Goal: Transaction & Acquisition: Register for event/course

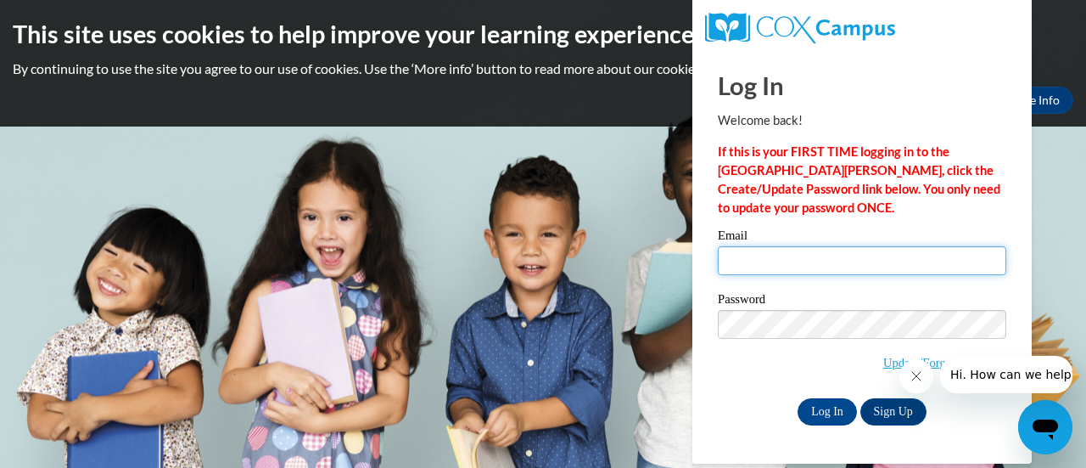
drag, startPoint x: 706, startPoint y: 262, endPoint x: 571, endPoint y: 293, distance: 138.3
click at [571, 293] on body "This site uses cookies to help improve your learning experience. By continuing …" at bounding box center [543, 234] width 1086 height 468
drag, startPoint x: 597, startPoint y: 101, endPoint x: 744, endPoint y: 64, distance: 151.3
click at [687, 77] on div "This site uses cookies to help improve your learning experience. By continuing …" at bounding box center [543, 63] width 1086 height 126
click at [898, 266] on input "Email" at bounding box center [862, 260] width 289 height 29
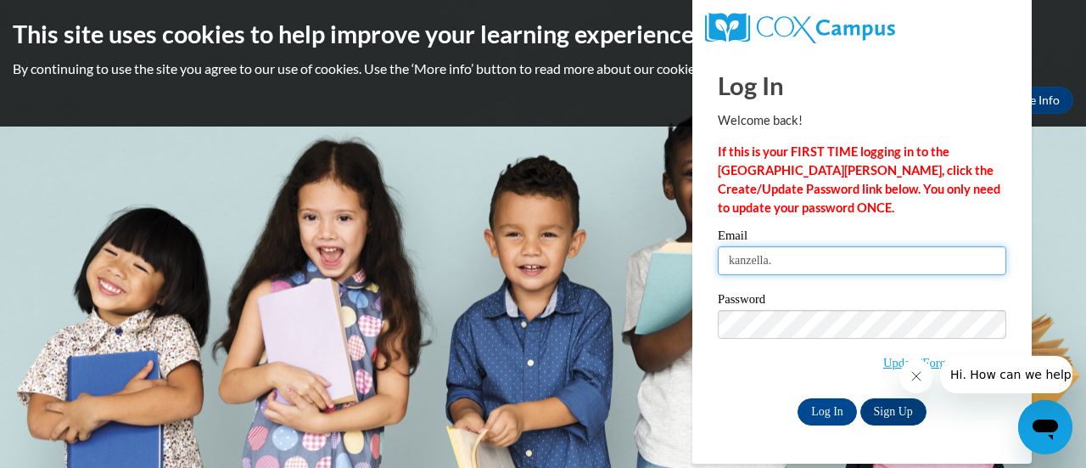
type input "[EMAIL_ADDRESS][PERSON_NAME][DOMAIN_NAME]"
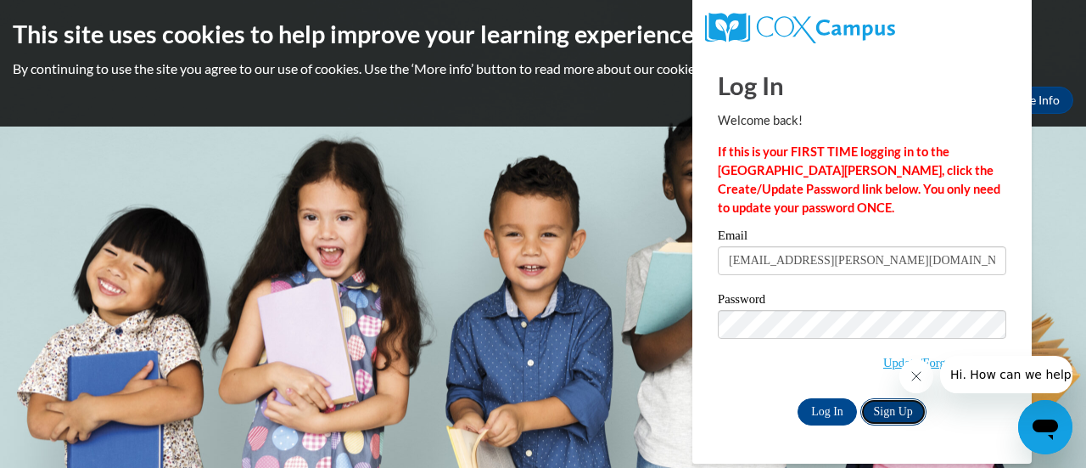
click at [908, 418] on link "Sign Up" at bounding box center [893, 411] width 66 height 27
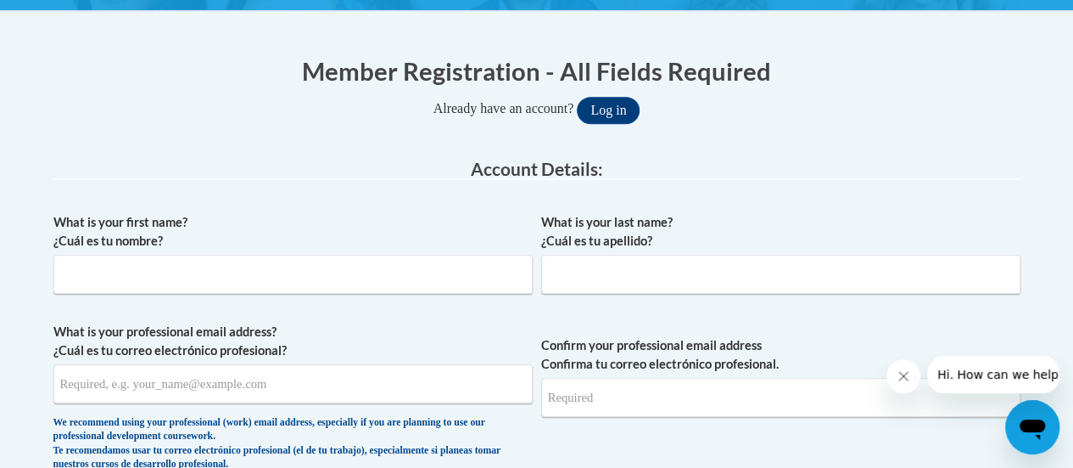
scroll to position [309, 0]
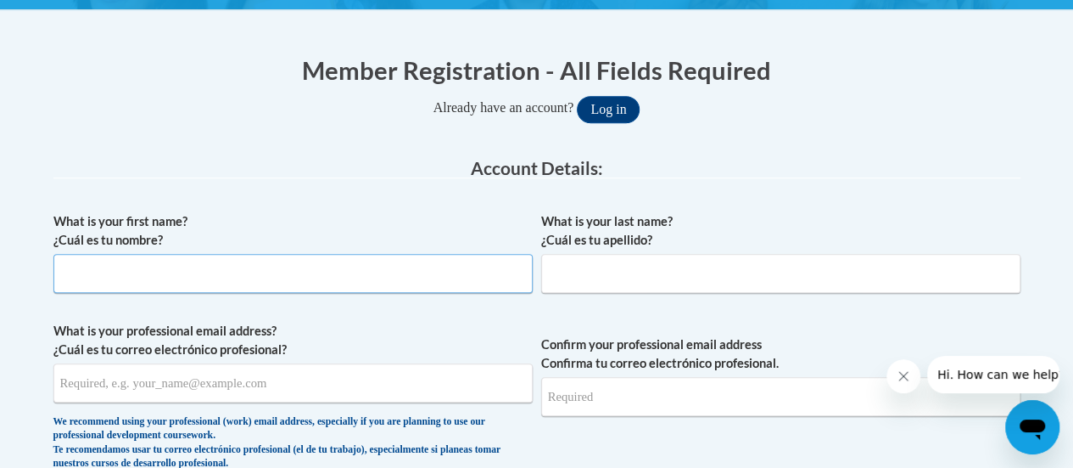
click at [322, 268] on input "What is your first name? ¿Cuál es tu nombre?" at bounding box center [292, 273] width 479 height 39
type input "Kanzella"
click at [729, 278] on input "What is your last name? ¿Cuál es tu apellido?" at bounding box center [780, 273] width 479 height 39
type input "Wells-Obua"
click at [394, 380] on input "What is your professional email address? ¿Cuál es tu correo electrónico profesi…" at bounding box center [292, 382] width 479 height 39
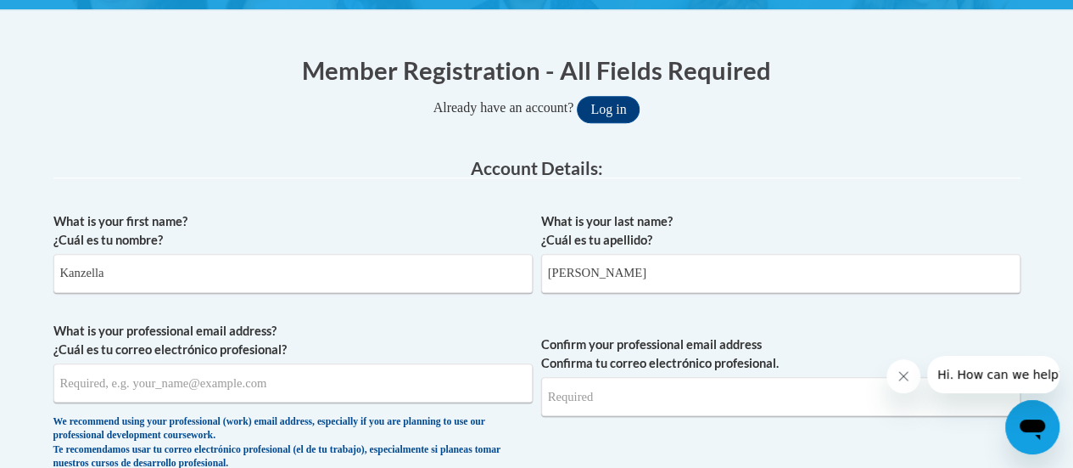
click at [433, 338] on label "What is your professional email address? ¿Cuál es tu correo electrónico profesi…" at bounding box center [292, 340] width 479 height 37
click at [433, 363] on input "What is your professional email address? ¿Cuál es tu correo electrónico profesi…" at bounding box center [292, 382] width 479 height 39
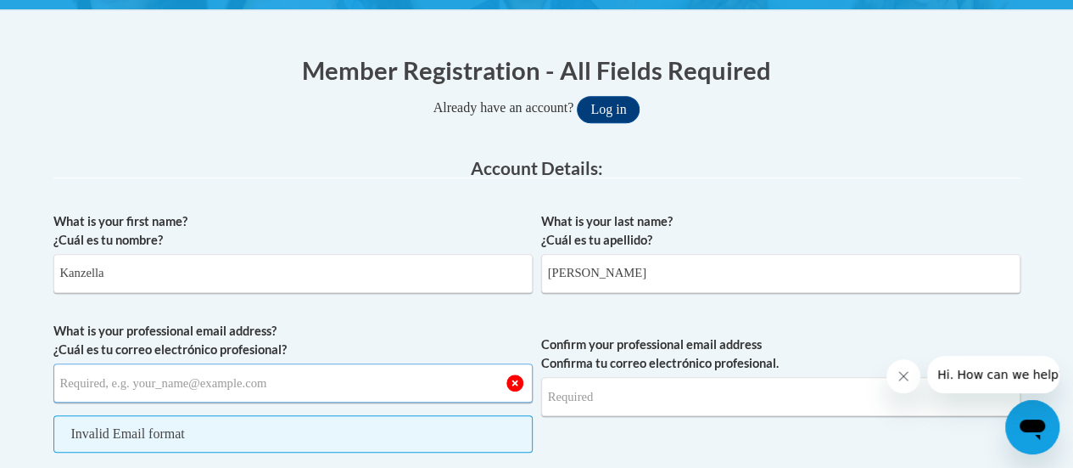
click at [358, 389] on input "What is your professional email address? ¿Cuál es tu correo electrónico profesi…" at bounding box center [292, 382] width 479 height 39
type input "kanzella.wells-obua@rusd.org"
click at [739, 399] on input "Confirm your professional email address Confirma tu correo electrónico profesio…" at bounding box center [780, 396] width 479 height 39
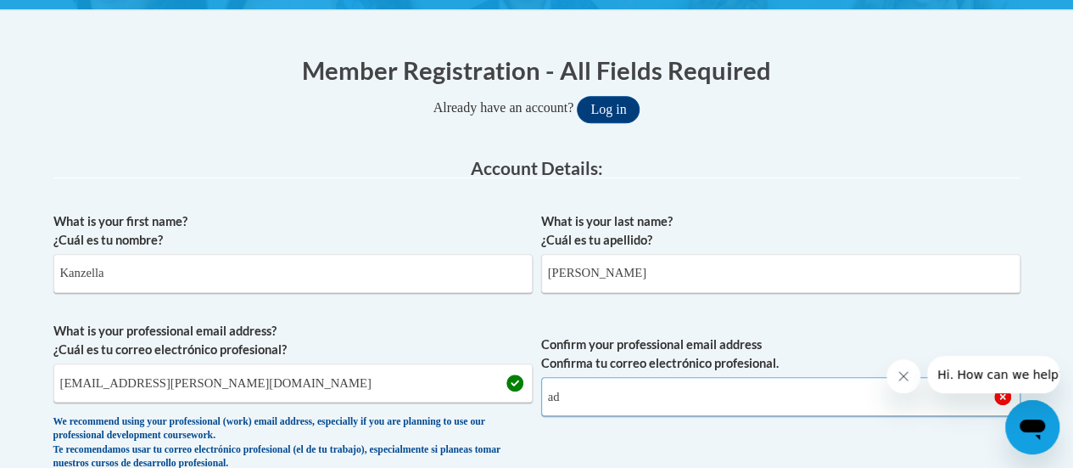
type input "a"
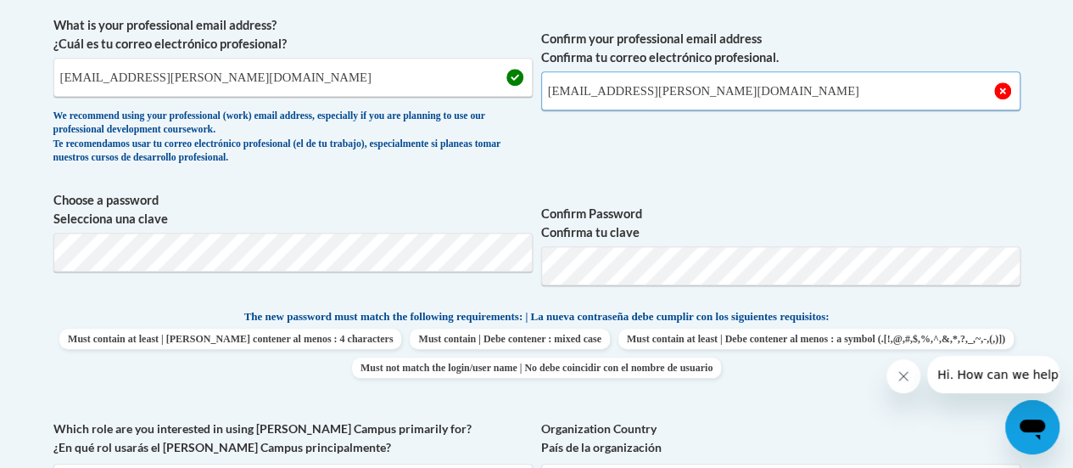
scroll to position [618, 0]
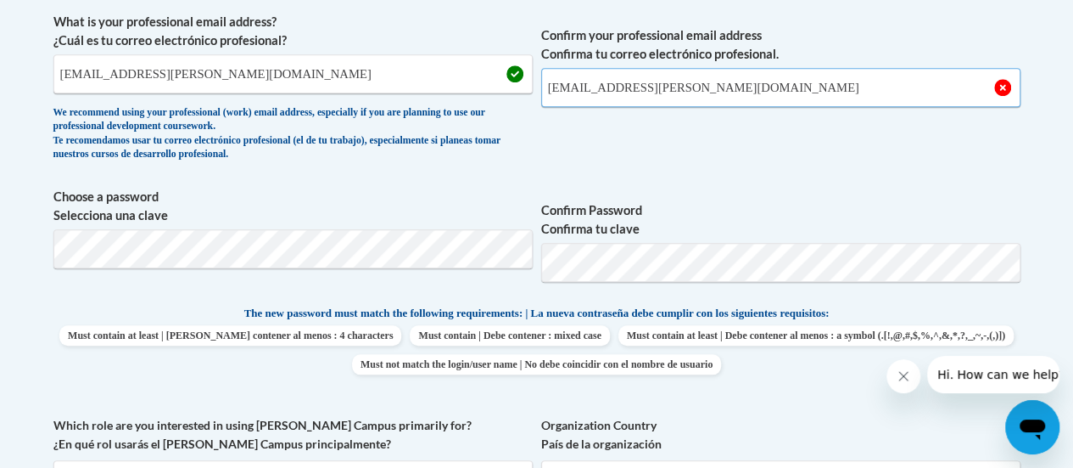
type input "kanzella.wells-obua@rusd.org"
click at [1040, 333] on body "This site uses cookies to help improve your learning experience. By continuing …" at bounding box center [536, 424] width 1073 height 2085
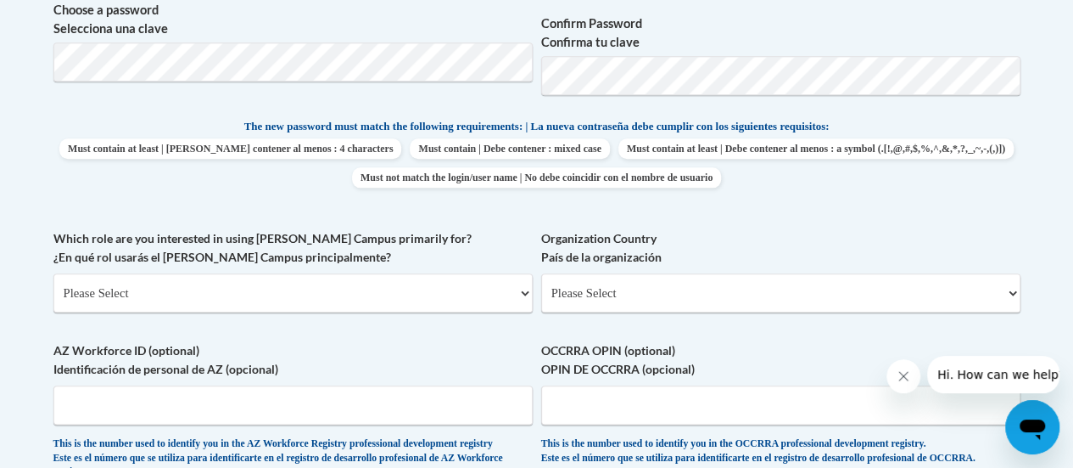
scroll to position [806, 0]
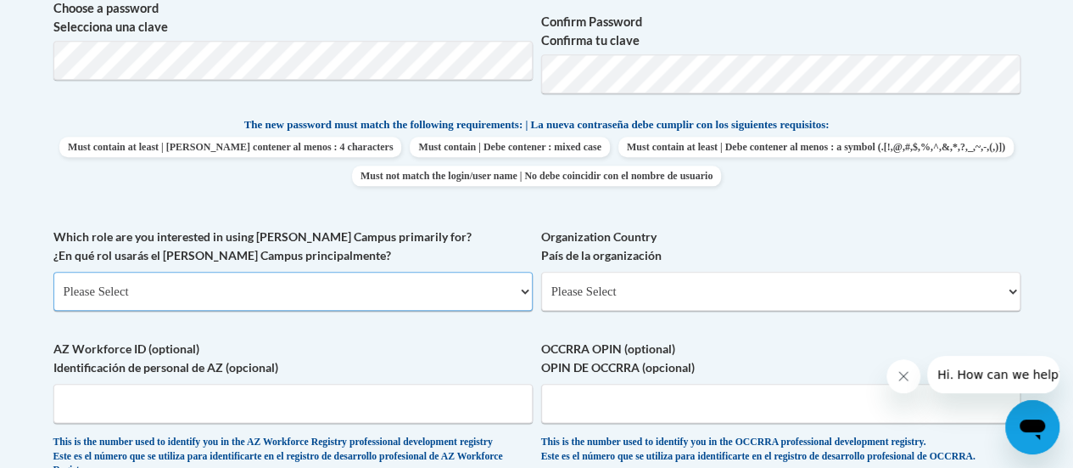
click at [370, 289] on select "Please Select College/University | Colegio/Universidad Community/Nonprofit Part…" at bounding box center [292, 291] width 479 height 39
click at [53, 272] on select "Please Select College/University | Colegio/Universidad Community/Nonprofit Part…" at bounding box center [292, 291] width 479 height 39
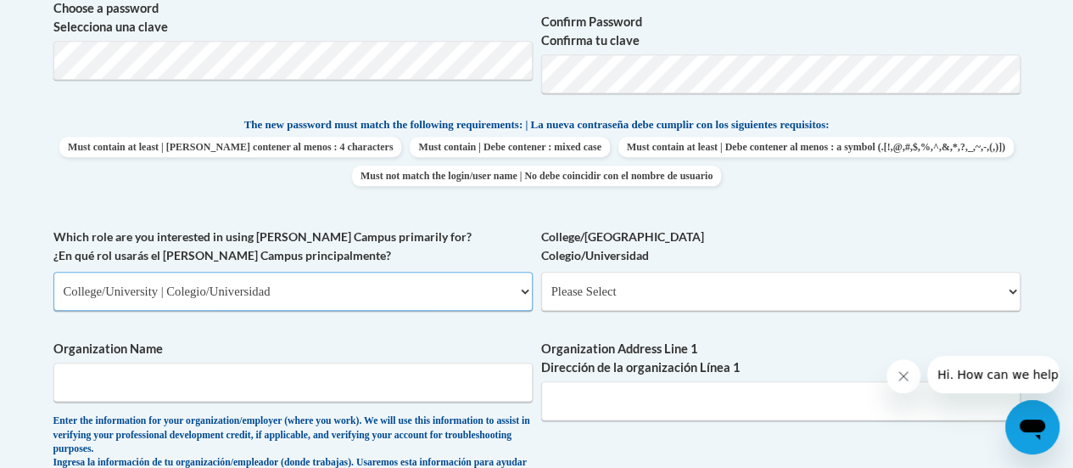
click at [524, 301] on select "Please Select College/University | Colegio/Universidad Community/Nonprofit Part…" at bounding box center [292, 291] width 479 height 39
select select "fbf2d438-af2f-41f8-98f1-81c410e29de3"
click at [53, 272] on select "Please Select College/University | Colegio/Universidad Community/Nonprofit Part…" at bounding box center [292, 291] width 479 height 39
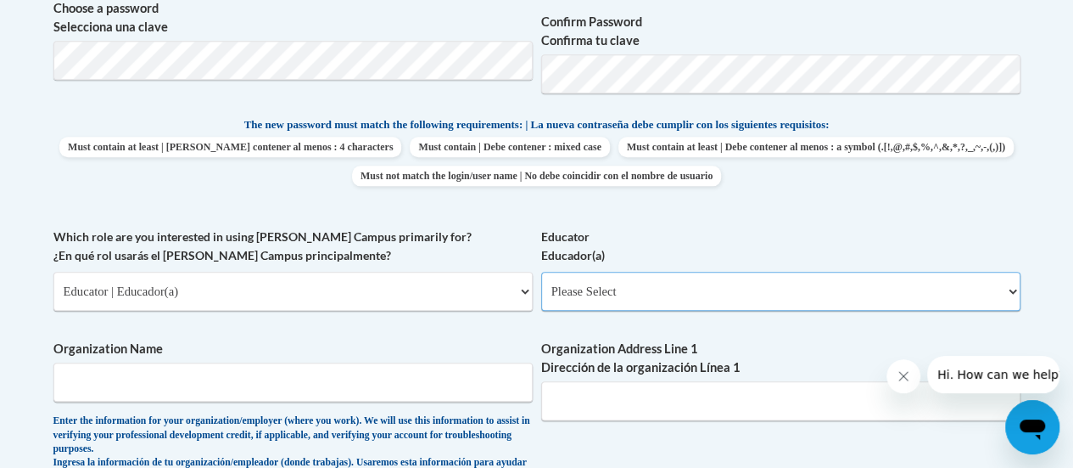
click at [834, 294] on select "Please Select Early Learning/Daycare Teacher/Family Home Care Provider | Maestr…" at bounding box center [780, 291] width 479 height 39
select select "8e40623d-54d0-45cd-9f92-5df65cd3f8cf"
click at [541, 272] on select "Please Select Early Learning/Daycare Teacher/Family Home Care Provider | Maestr…" at bounding box center [780, 291] width 479 height 39
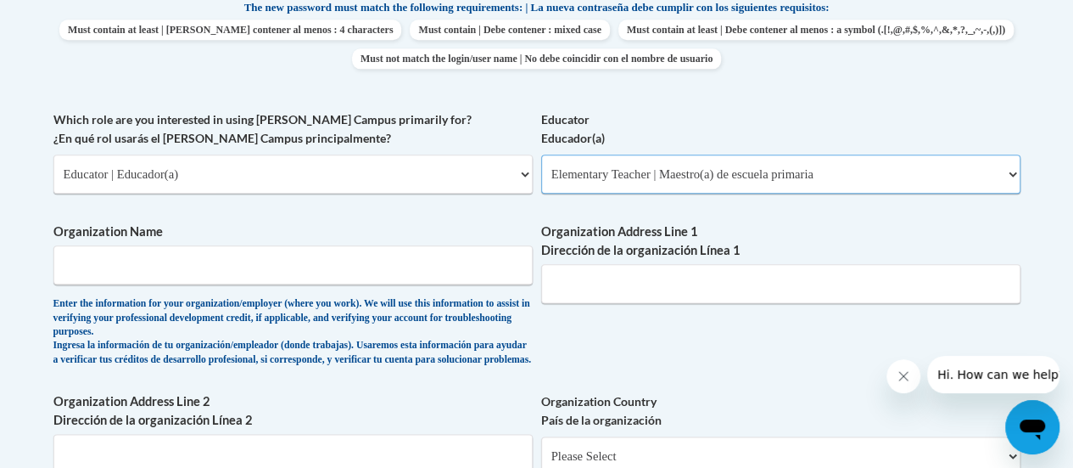
scroll to position [923, 0]
click at [358, 271] on input "Organization Name" at bounding box center [292, 264] width 479 height 39
type input "Mitchell Middle School"
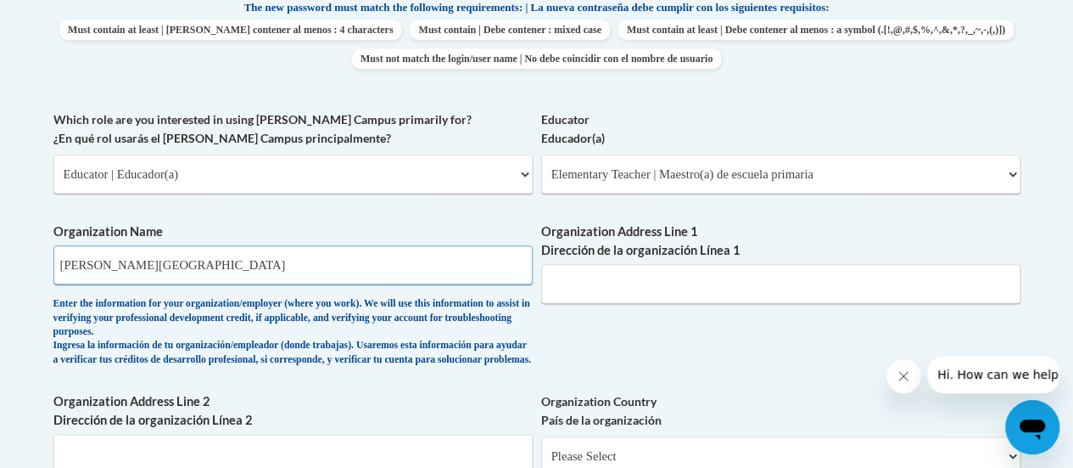
type input "2701 Drexel Ave"
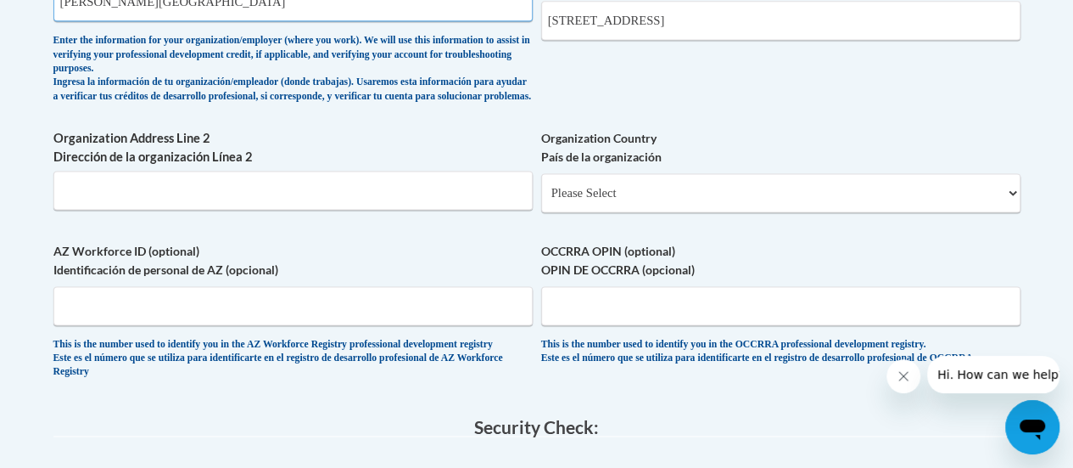
scroll to position [1187, 0]
click at [775, 204] on select "Please Select United States | Estados Unidos Outside of the United States | Fue…" at bounding box center [780, 191] width 479 height 39
select select "ad49bcad-a171-4b2e-b99c-48b446064914"
click at [541, 185] on select "Please Select United States | Estados Unidos Outside of the United States | Fue…" at bounding box center [780, 191] width 479 height 39
select select
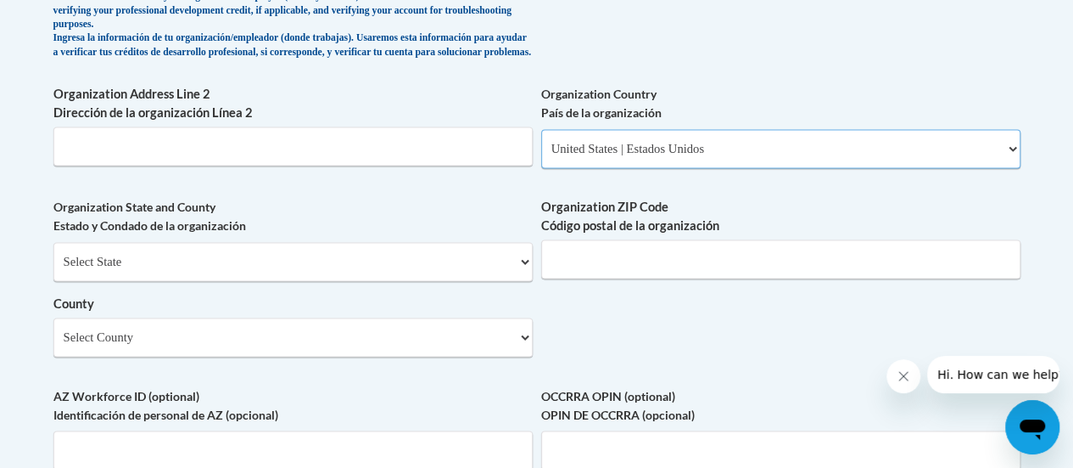
scroll to position [1236, 0]
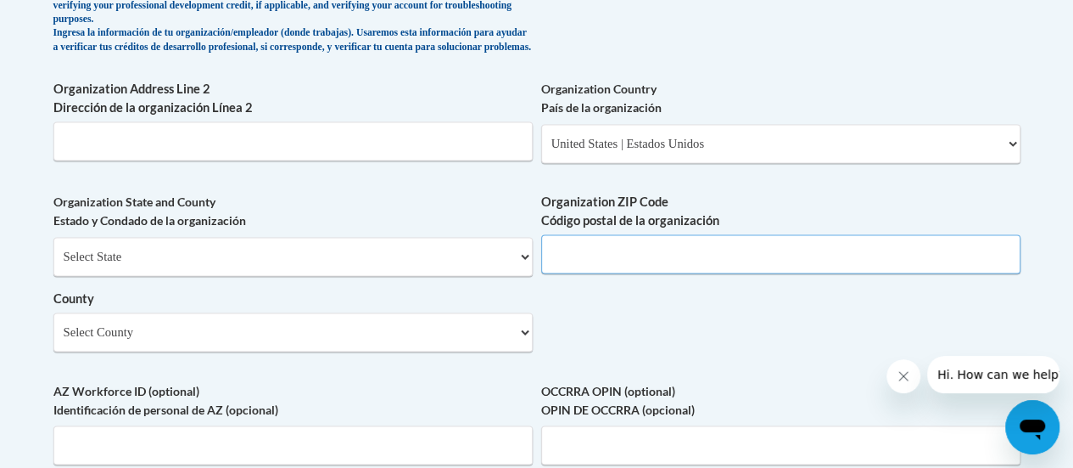
click at [725, 263] on input "Organization ZIP Code Código postal de la organización" at bounding box center [780, 253] width 479 height 39
type input "53403"
click at [334, 341] on select "Select County Adams Ashland Barron Bayfield Brown Buffalo Burnett Calumet Chipp…" at bounding box center [292, 331] width 479 height 39
click at [53, 325] on select "Select County Adams Ashland Barron Bayfield Brown Buffalo Burnett Calumet Chipp…" at bounding box center [292, 331] width 479 height 39
click at [275, 343] on select "Select County Adams Ashland Barron Bayfield Brown Buffalo Burnett Calumet Chipp…" at bounding box center [292, 331] width 479 height 39
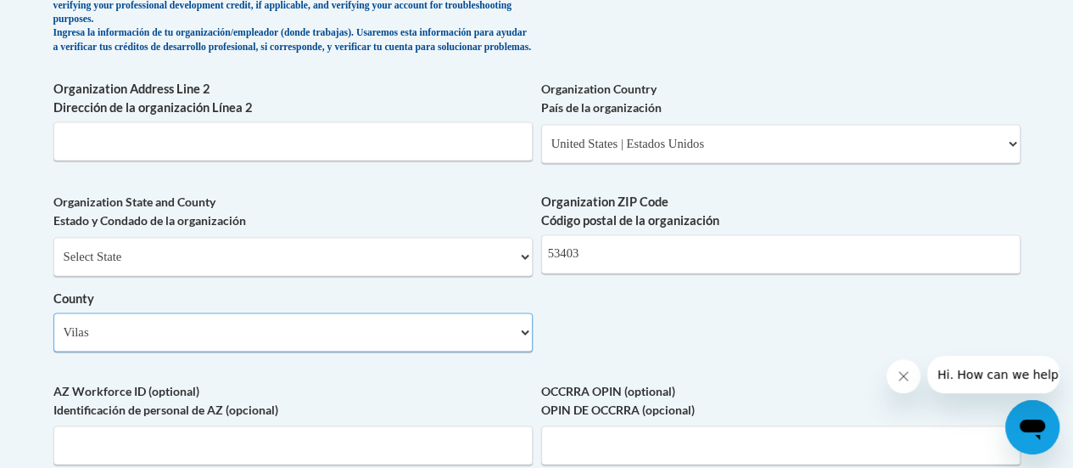
select select "Racine"
click at [53, 325] on select "Select County Adams Ashland Barron Bayfield Brown Buffalo Burnett Calumet Chipp…" at bounding box center [292, 331] width 479 height 39
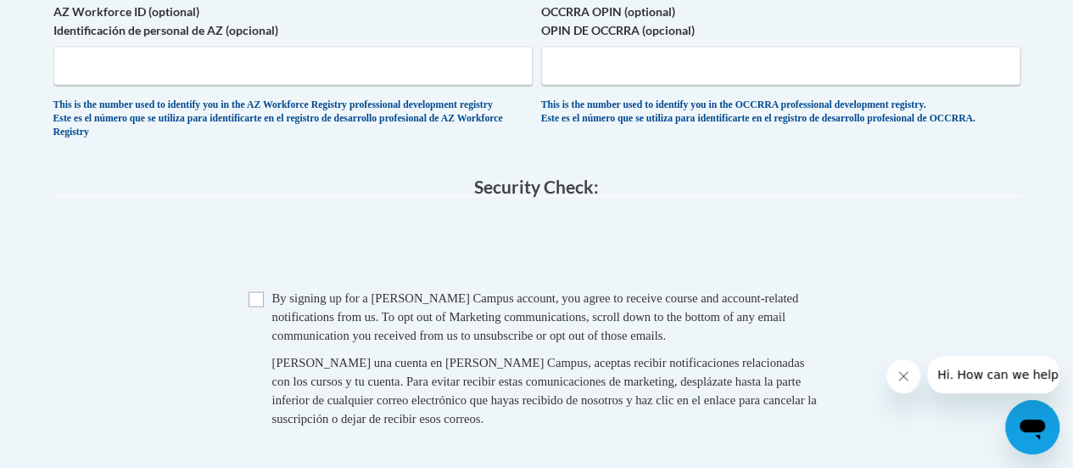
scroll to position [1616, 0]
click at [256, 305] on input "Checkbox" at bounding box center [256, 297] width 15 height 15
checkbox input "true"
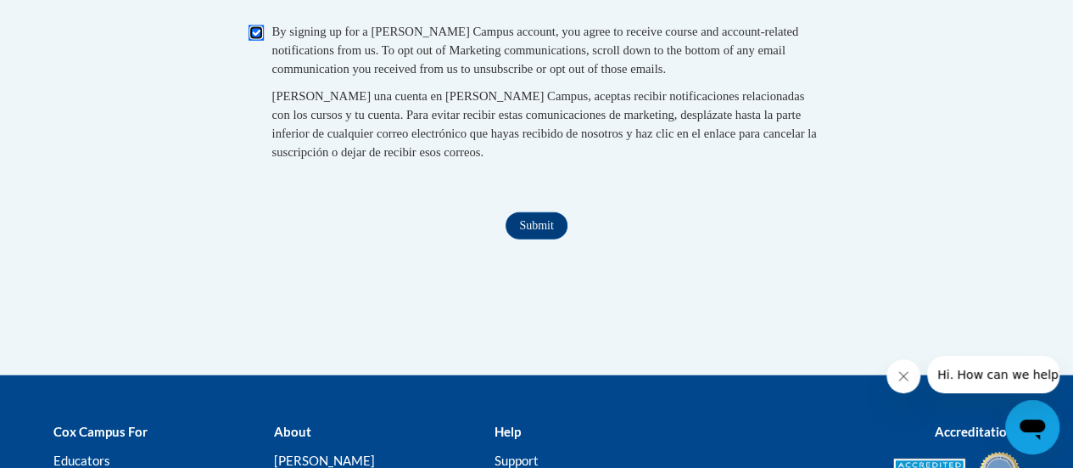
scroll to position [1855, 0]
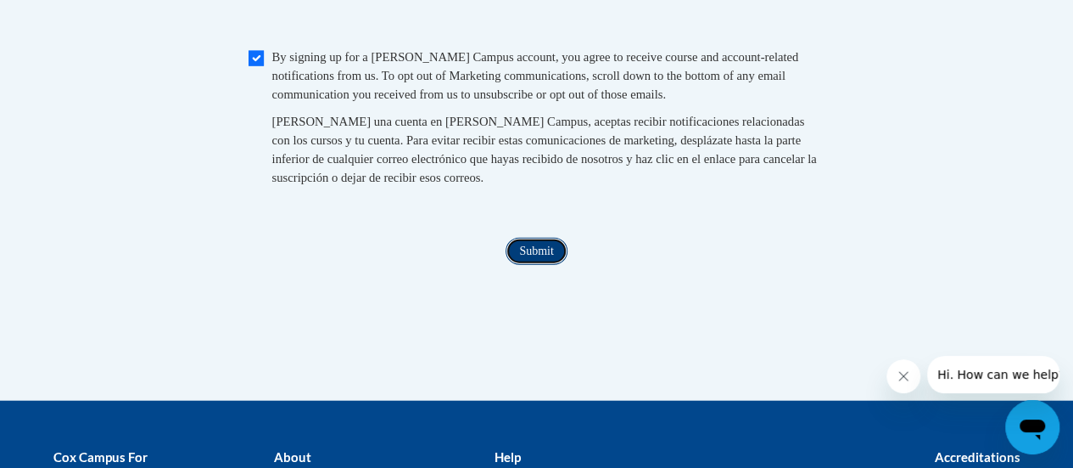
click at [534, 265] on input "Submit" at bounding box center [536, 251] width 61 height 27
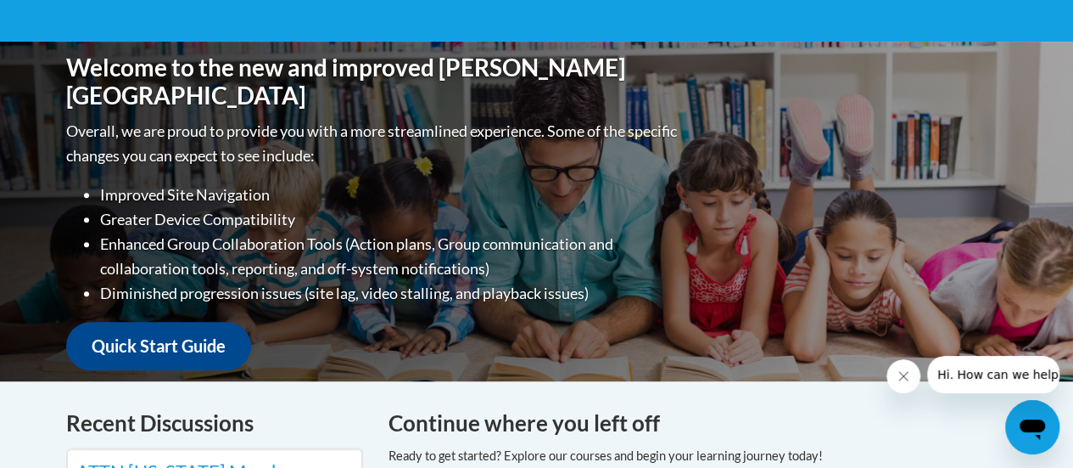
scroll to position [373, 0]
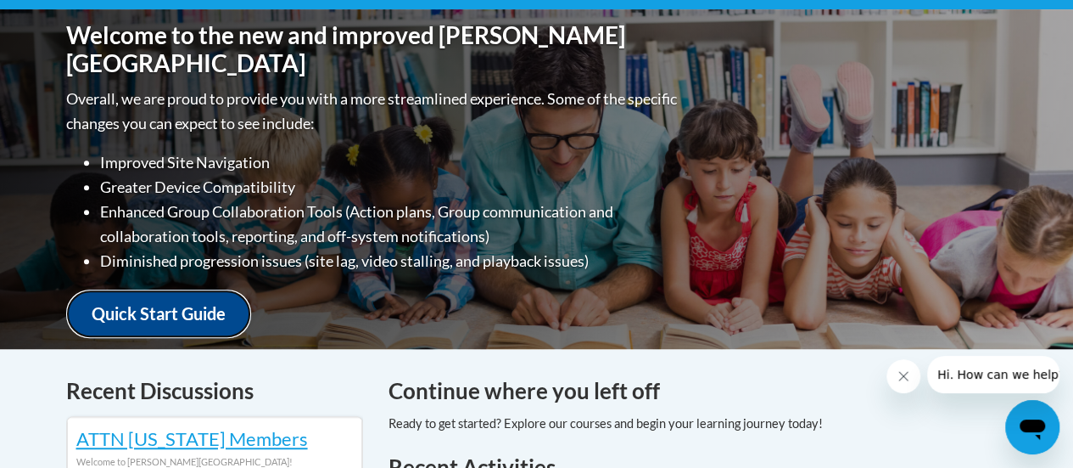
click at [212, 317] on link "Quick Start Guide" at bounding box center [158, 313] width 185 height 48
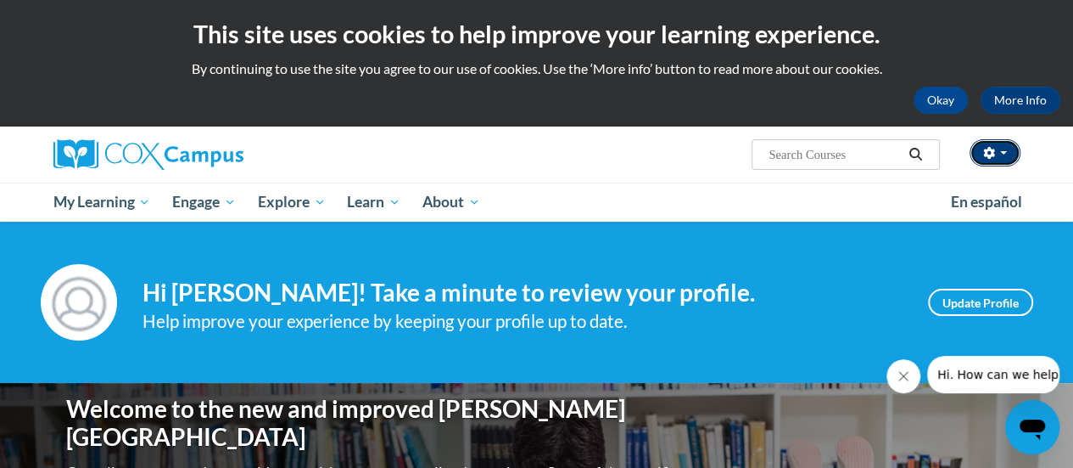
click at [1003, 153] on span "button" at bounding box center [1003, 152] width 7 height 3
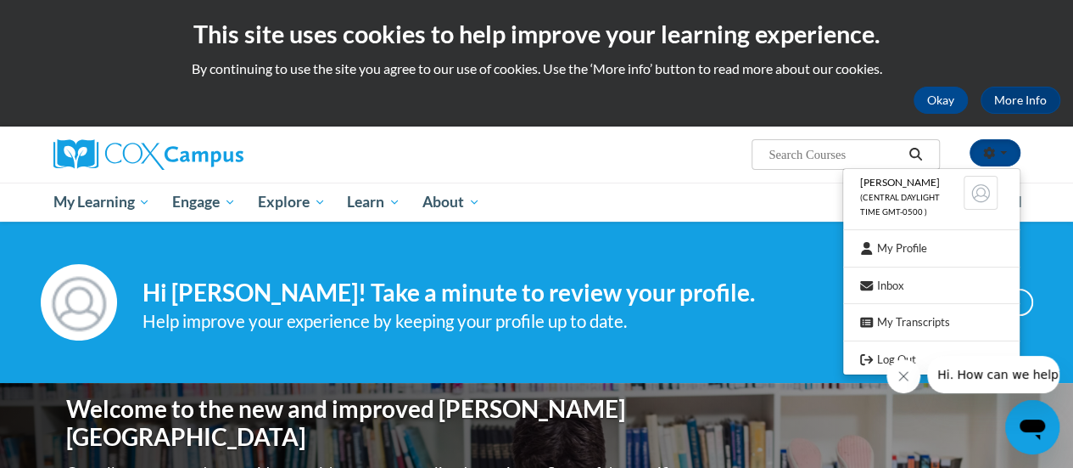
click at [638, 164] on div "Kanzella Wells-Obua (Central Daylight Time GMT-0500 ) My Profile Inbox My Trans…" at bounding box center [703, 147] width 662 height 43
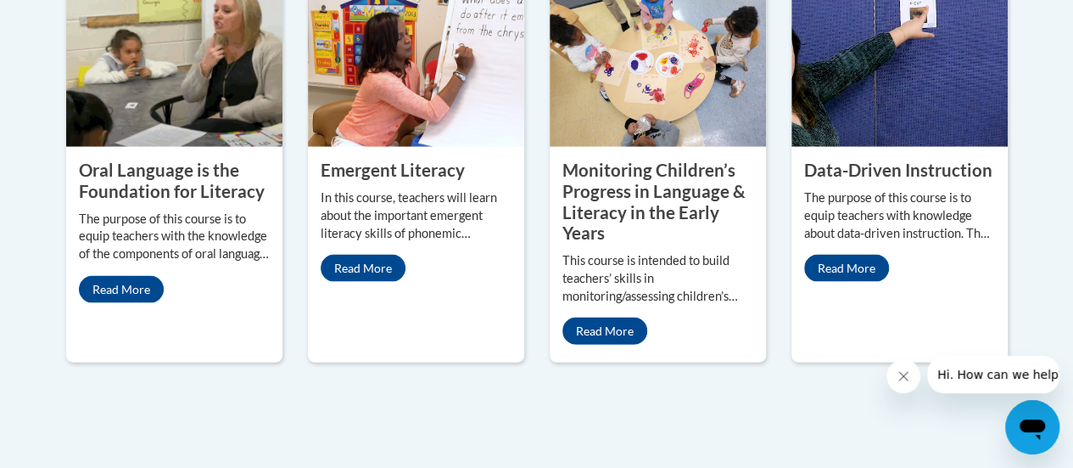
scroll to position [1689, 0]
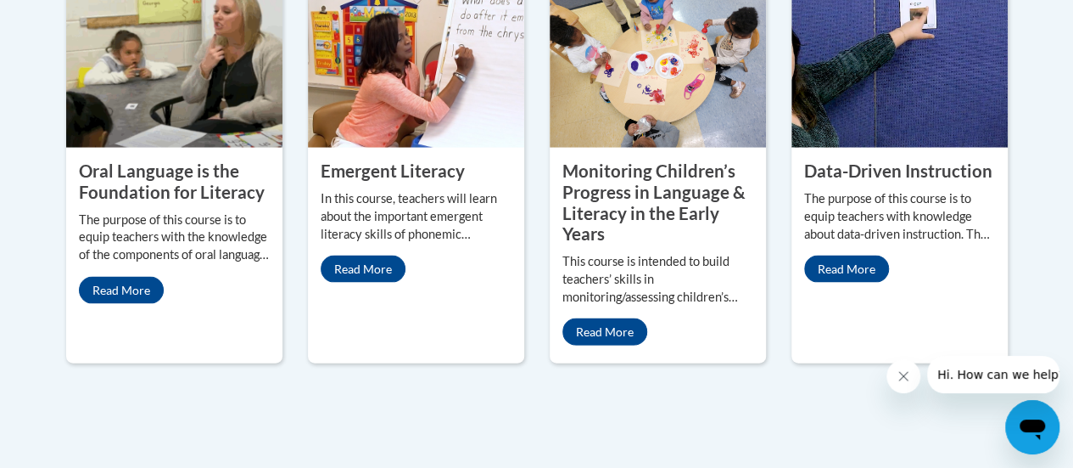
click at [905, 375] on icon "Close message from company" at bounding box center [904, 376] width 14 height 14
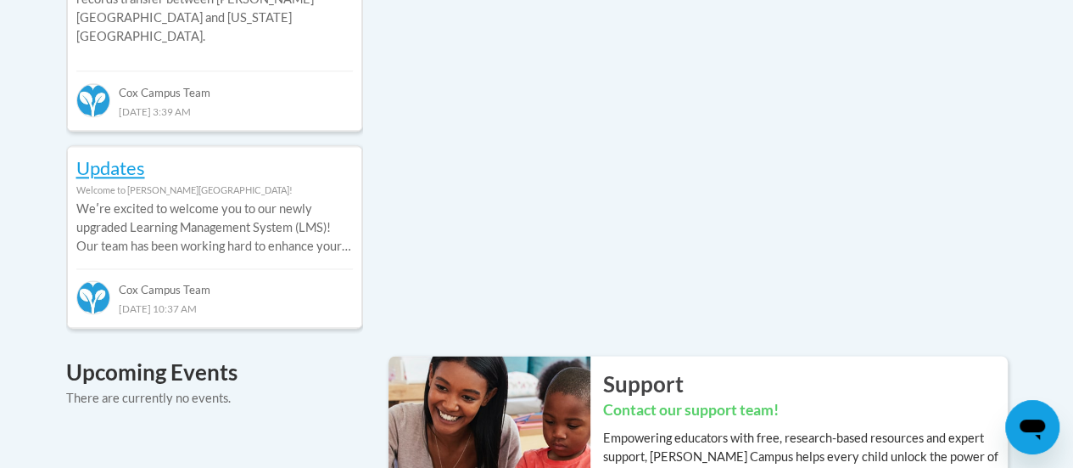
scroll to position [1005, 0]
click at [109, 155] on link "Updates" at bounding box center [110, 166] width 69 height 23
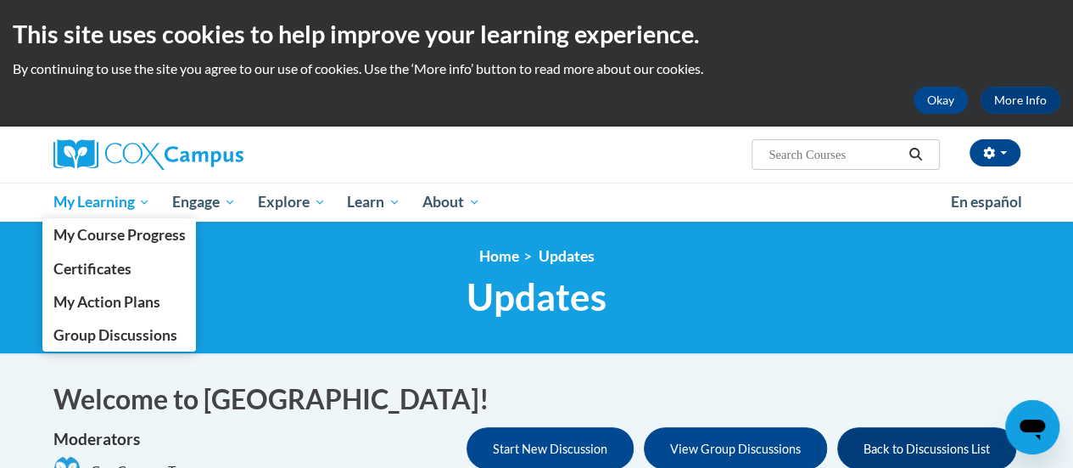
click at [86, 204] on span "My Learning" at bounding box center [102, 202] width 98 height 20
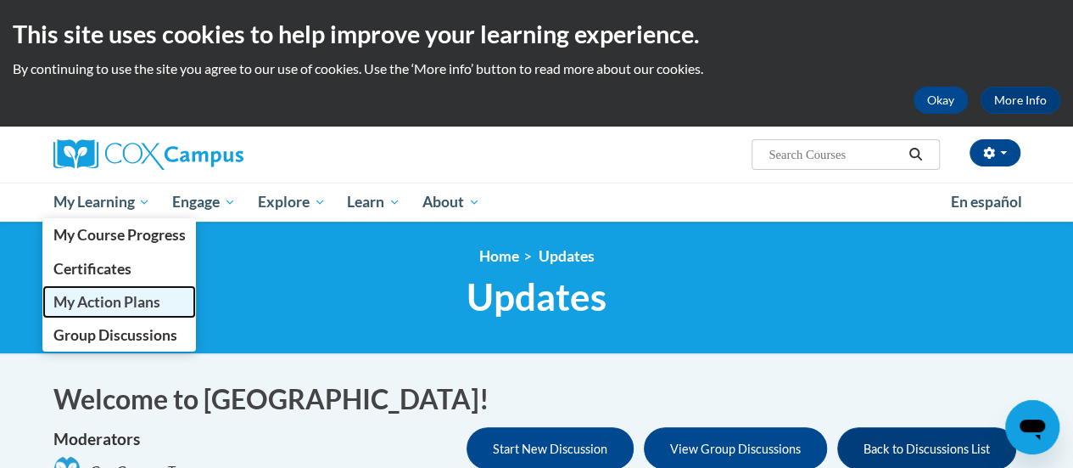
click at [133, 304] on span "My Action Plans" at bounding box center [106, 302] width 107 height 18
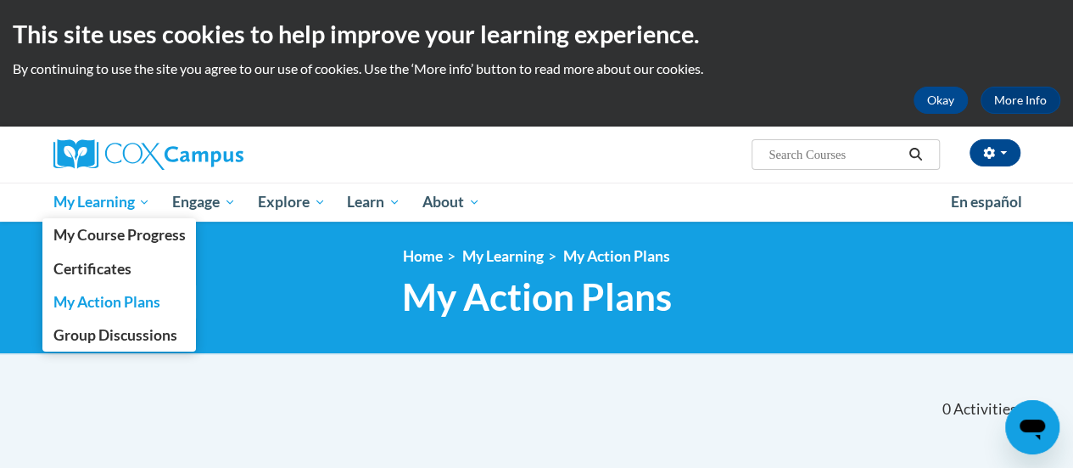
click at [107, 205] on span "My Learning" at bounding box center [102, 202] width 98 height 20
click at [120, 273] on span "Certificates" at bounding box center [92, 269] width 78 height 18
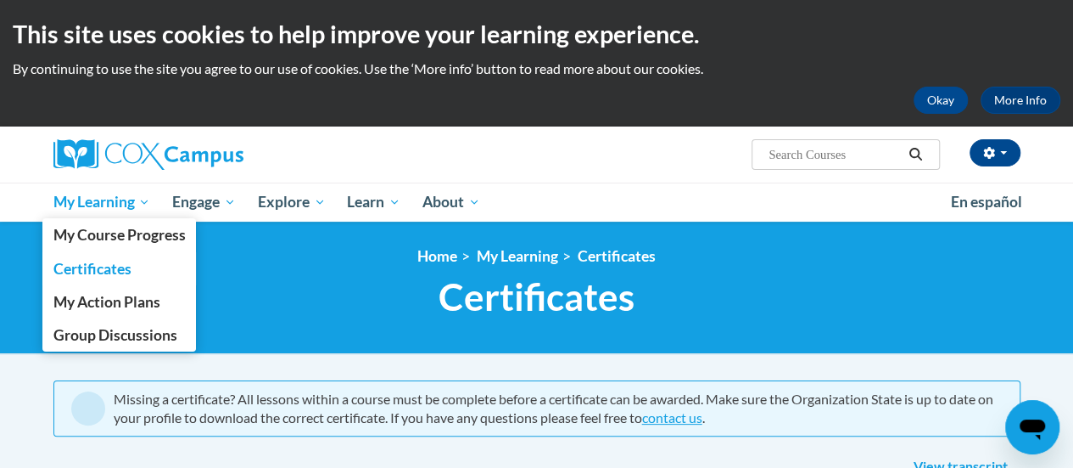
click at [92, 197] on span "My Learning" at bounding box center [102, 202] width 98 height 20
click at [157, 230] on span "My Course Progress" at bounding box center [119, 235] width 132 height 18
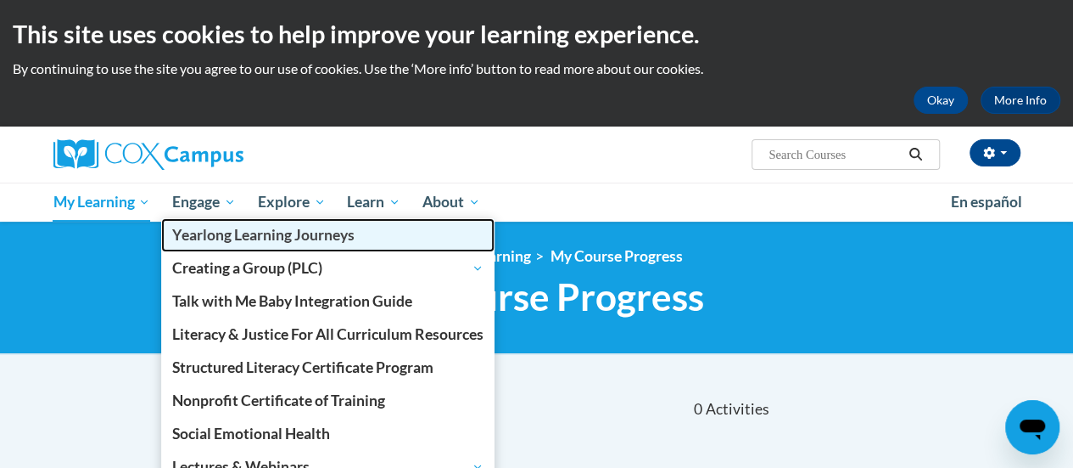
click at [200, 221] on link "Yearlong Learning Journeys" at bounding box center [327, 234] width 333 height 33
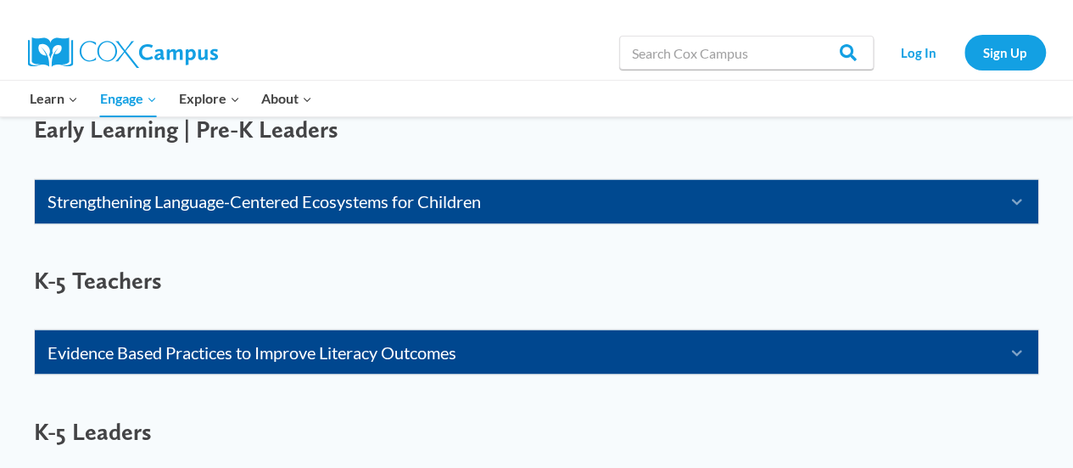
scroll to position [1300, 0]
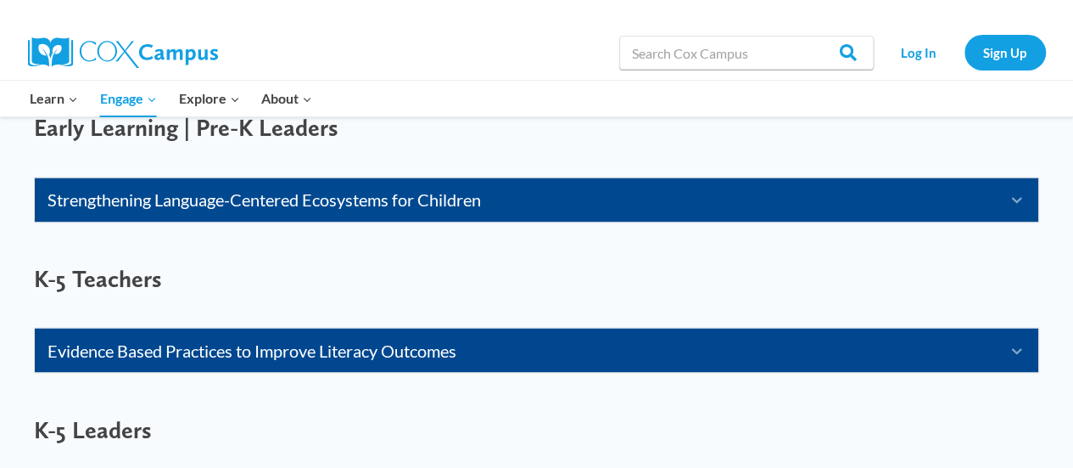
click at [109, 282] on span "K-5 Teachers" at bounding box center [98, 278] width 128 height 29
click at [444, 350] on link "Evidence Based Practices to Improve Literacy Outcomes" at bounding box center [516, 349] width 936 height 27
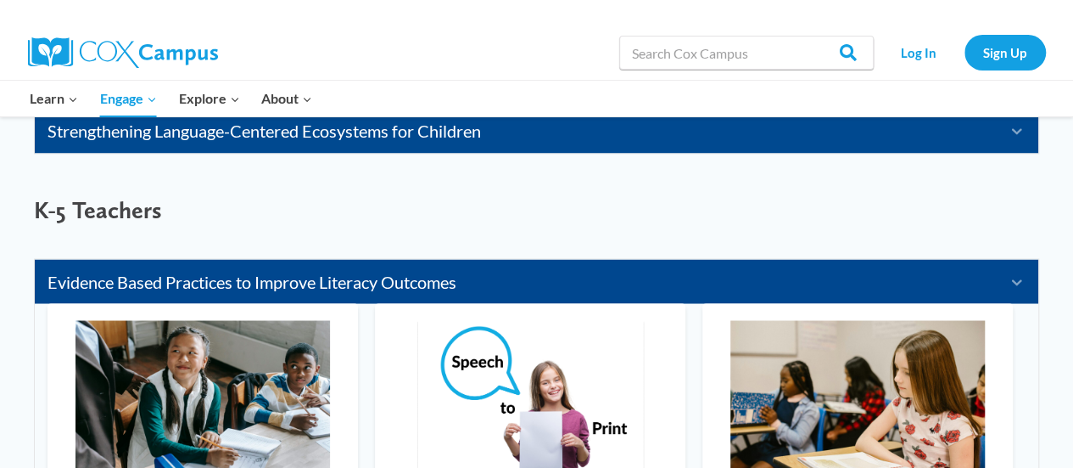
scroll to position [1370, 0]
